Goal: Find specific page/section: Find specific page/section

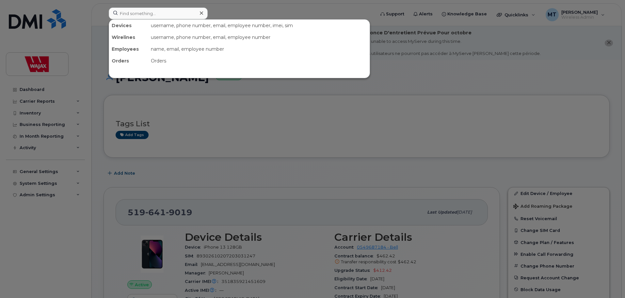
click at [192, 14] on input at bounding box center [158, 14] width 99 height 12
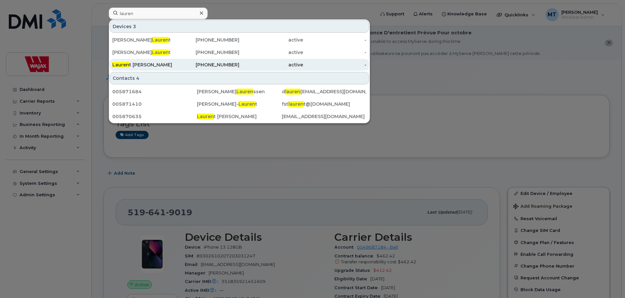
type input "lauren"
click at [167, 63] on div "[PERSON_NAME]" at bounding box center [144, 64] width 64 height 7
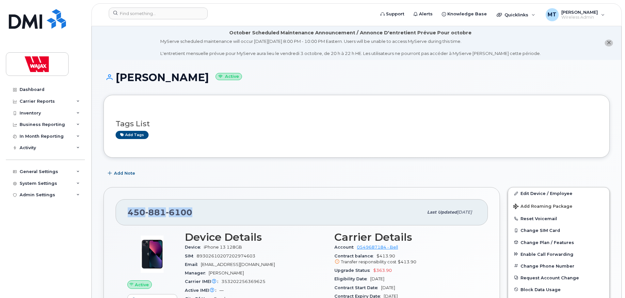
drag, startPoint x: 175, startPoint y: 211, endPoint x: 129, endPoint y: 214, distance: 46.2
click at [129, 214] on div "450 881 6100" at bounding box center [276, 212] width 296 height 14
copy span "450 881 6100"
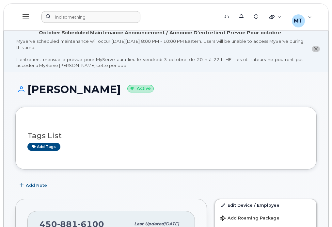
drag, startPoint x: 126, startPoint y: 10, endPoint x: 122, endPoint y: 14, distance: 5.8
click at [126, 11] on header "Support Alerts Knowledge Base Quicklinks Suspend / Cancel Device Change SIM Car…" at bounding box center [166, 16] width 326 height 27
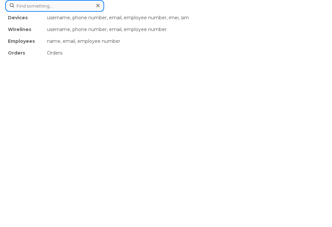
click at [122, 12] on div "Devices username, phone number, email, employee number, imei, sim Wirelines use…" at bounding box center [166, 6] width 322 height 12
paste input "4164206571"
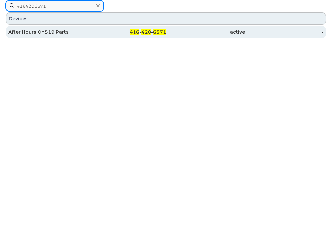
type input "4164206571"
click at [104, 36] on div "416 - 420 - 6571" at bounding box center [126, 32] width 79 height 12
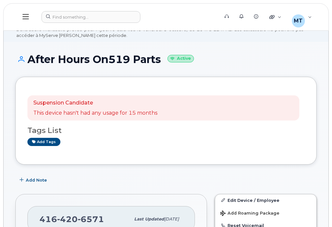
scroll to position [65, 0]
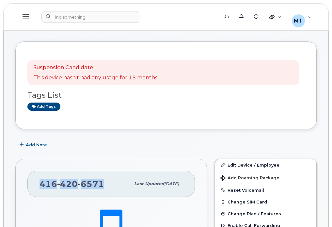
drag, startPoint x: 109, startPoint y: 182, endPoint x: 37, endPoint y: 185, distance: 72.6
click at [37, 185] on div "416 420 6571 Last updated Oct 21, 2024" at bounding box center [111, 184] width 168 height 26
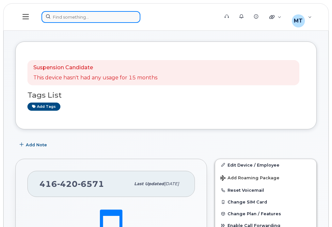
click at [106, 17] on div at bounding box center [127, 17] width 173 height 12
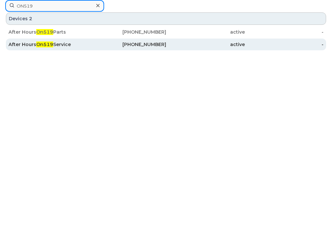
type input "ON519"
click at [100, 40] on div "905-730-8263" at bounding box center [126, 45] width 79 height 12
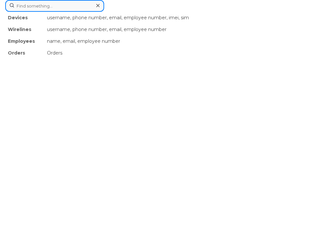
click at [94, 12] on div "Devices username, phone number, email, employee number, imei, sim Wirelines use…" at bounding box center [166, 6] width 322 height 12
paste input "709-682-0506"
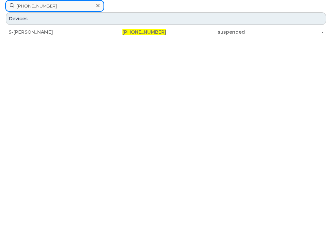
type input "709-682-0506"
click at [101, 8] on div at bounding box center [97, 5] width 9 height 9
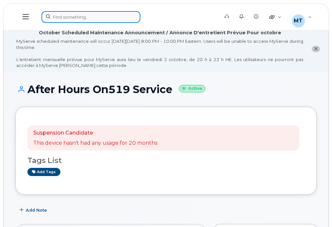
click at [78, 17] on div at bounding box center [127, 17] width 173 height 12
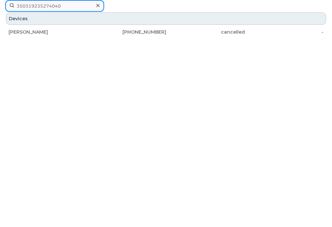
type input "350319235274040"
click at [97, 8] on icon at bounding box center [97, 5] width 3 height 5
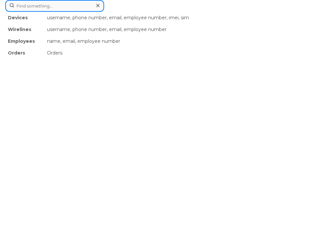
click at [86, 12] on div "Devices username, phone number, email, employee number, imei, sim Wirelines use…" at bounding box center [166, 6] width 322 height 12
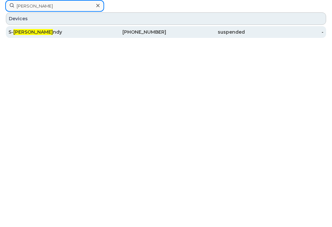
type input "Roy Gra"
click at [86, 30] on div "S- Roy Gra ndy" at bounding box center [47, 32] width 79 height 7
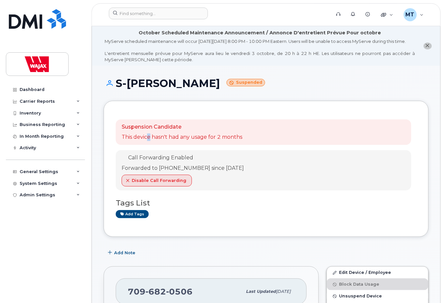
drag, startPoint x: 147, startPoint y: 142, endPoint x: 195, endPoint y: 122, distance: 52.1
click at [151, 141] on p "This device hasn't had any usage for 2 months" at bounding box center [182, 137] width 121 height 8
click at [225, 115] on div "Suspension Candidate This device hasn't had any usage for 2 months Call Forward…" at bounding box center [266, 169] width 325 height 136
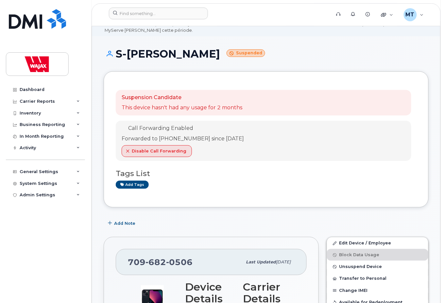
scroll to position [43, 0]
